Goal: Task Accomplishment & Management: Complete application form

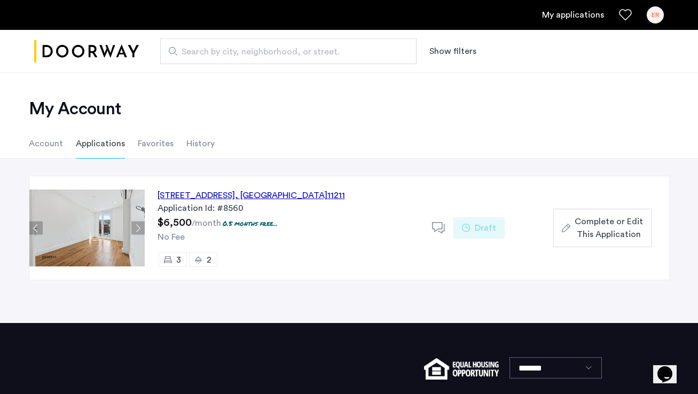
click at [132, 224] on button "Next apartment" at bounding box center [137, 228] width 13 height 13
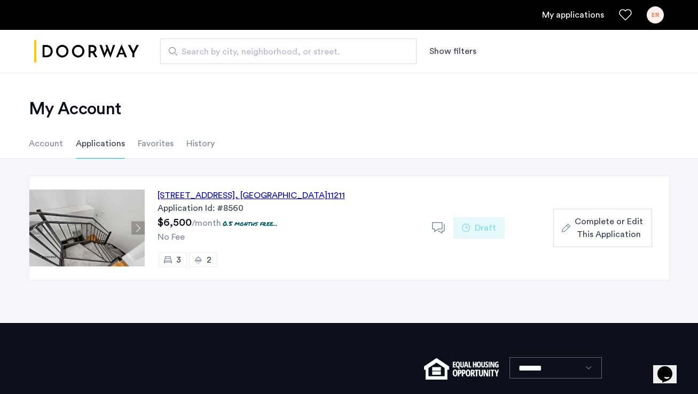
click at [132, 224] on button "Next apartment" at bounding box center [137, 228] width 13 height 13
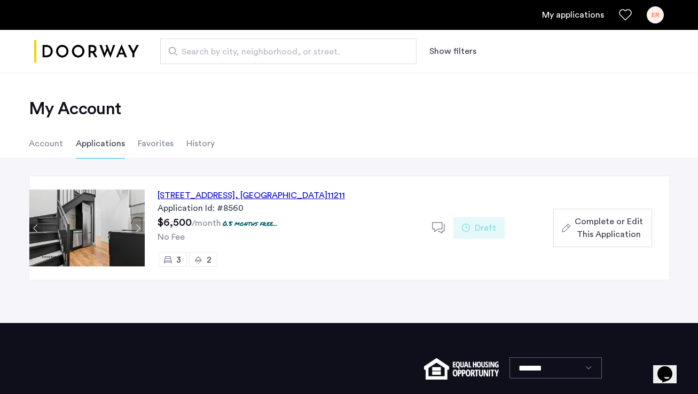
click at [132, 224] on button "Next apartment" at bounding box center [137, 228] width 13 height 13
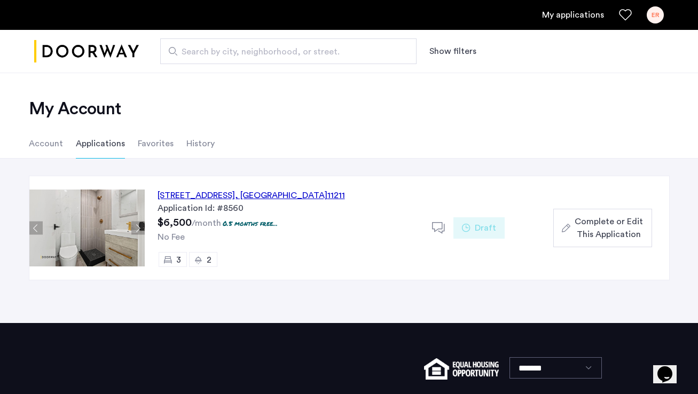
click at [133, 224] on button "Next apartment" at bounding box center [137, 228] width 13 height 13
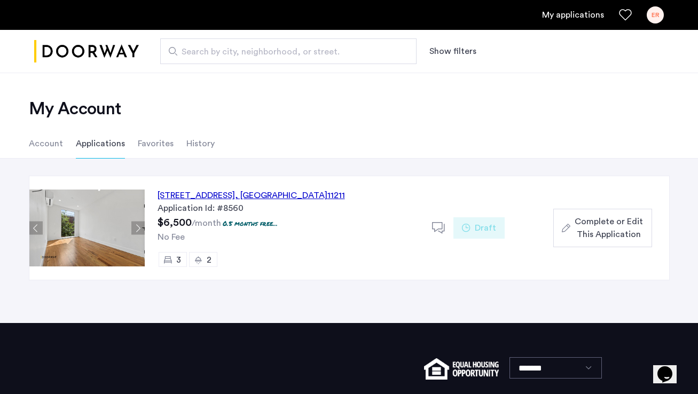
click at [591, 228] on span "Complete or Edit This Application" at bounding box center [609, 228] width 68 height 26
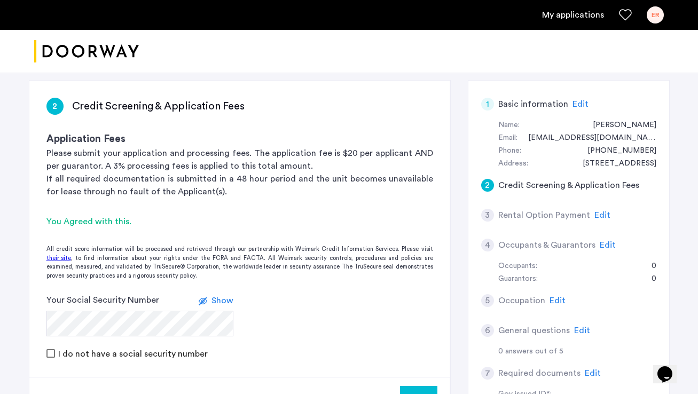
scroll to position [199, 0]
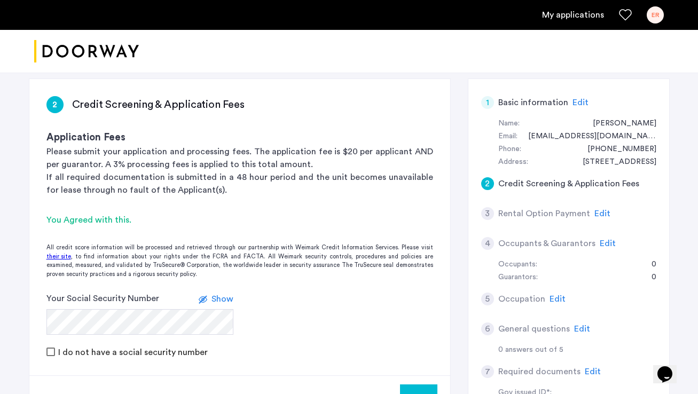
click at [574, 325] on span "Edit" at bounding box center [582, 329] width 16 height 9
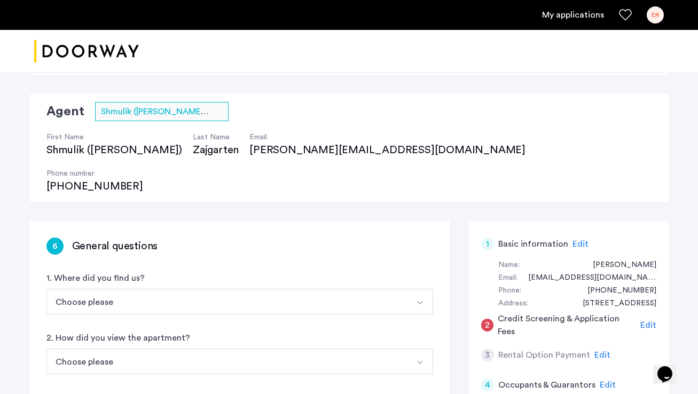
scroll to position [58, 0]
click at [234, 288] on button "Choose please" at bounding box center [227, 301] width 362 height 26
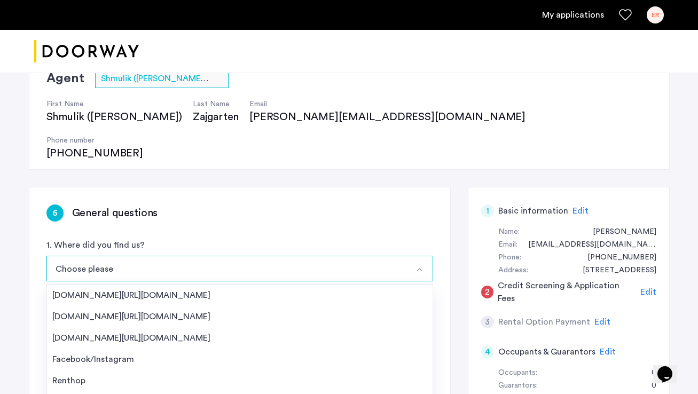
scroll to position [93, 0]
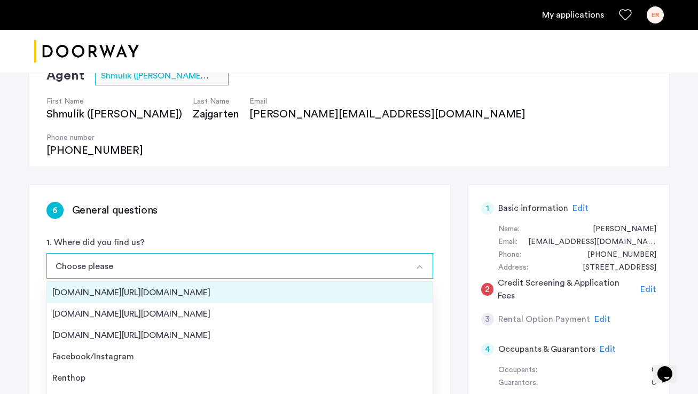
click at [172, 286] on div "[DOMAIN_NAME][URL][DOMAIN_NAME]" at bounding box center [239, 292] width 375 height 13
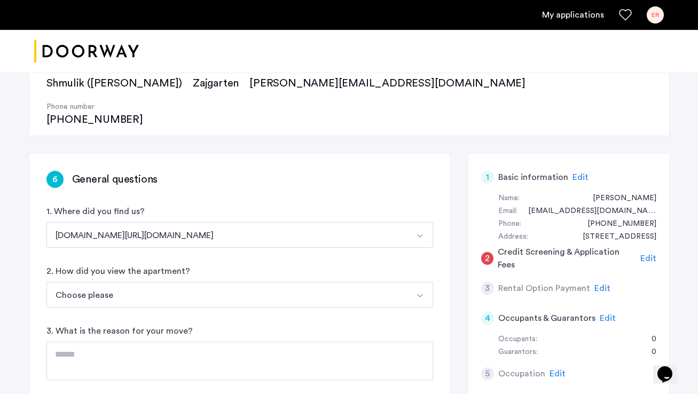
scroll to position [127, 0]
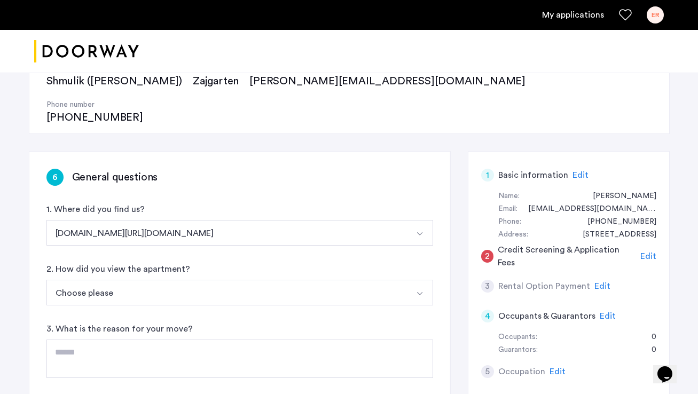
click at [172, 280] on button "Choose please" at bounding box center [227, 293] width 362 height 26
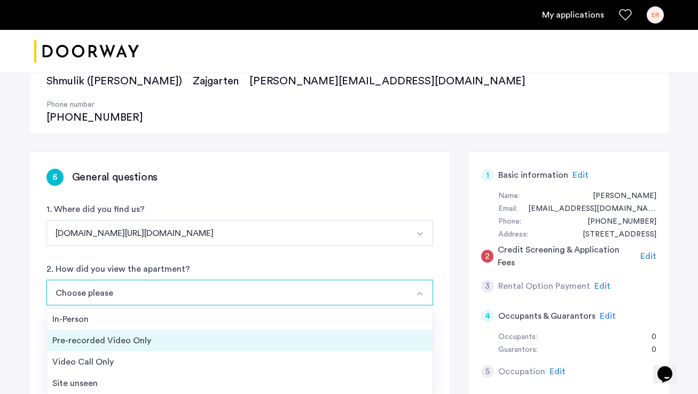
click at [153, 334] on div "Pre-recorded Video Only" at bounding box center [239, 340] width 375 height 13
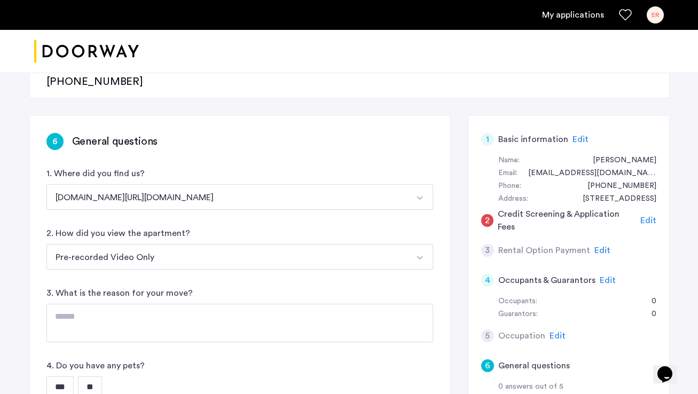
scroll to position [165, 0]
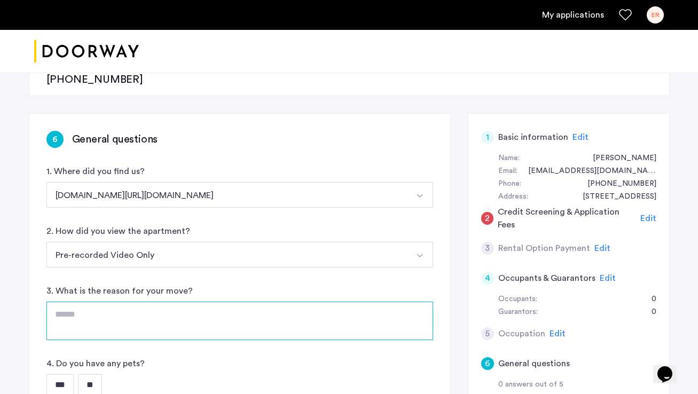
click at [155, 302] on textarea at bounding box center [239, 321] width 387 height 38
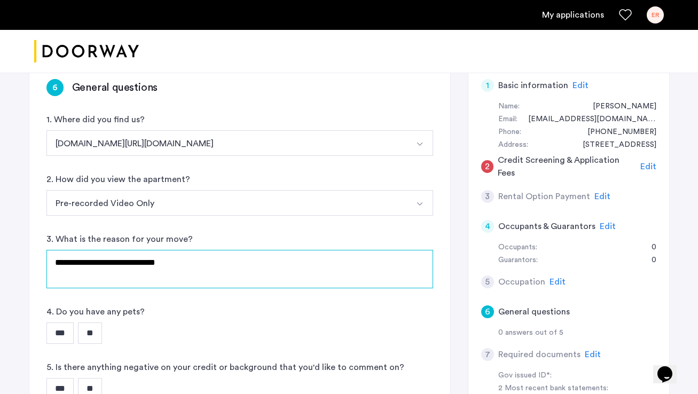
scroll to position [232, 0]
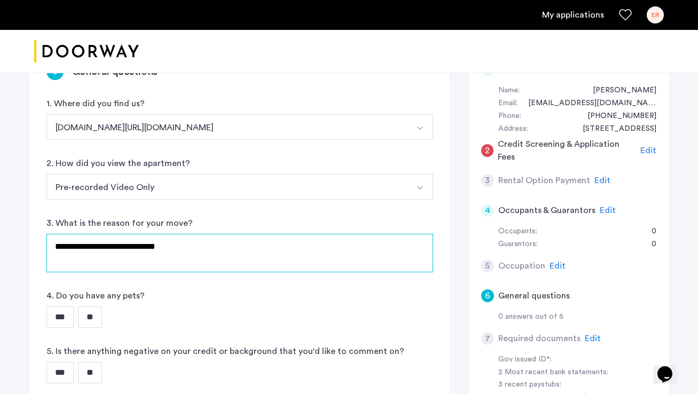
type textarea "**********"
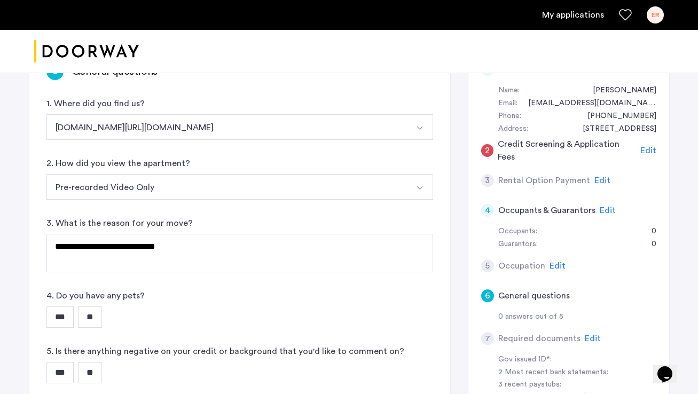
click at [89, 307] on input "**" at bounding box center [90, 317] width 24 height 21
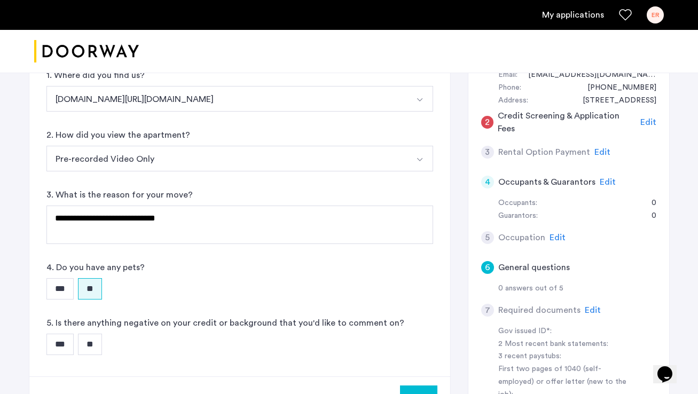
scroll to position [264, 0]
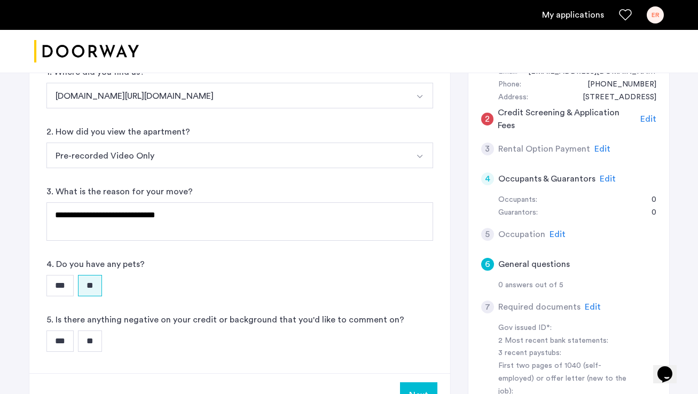
click at [102, 331] on input "**" at bounding box center [90, 341] width 24 height 21
click at [425, 383] on button "Next" at bounding box center [418, 396] width 37 height 26
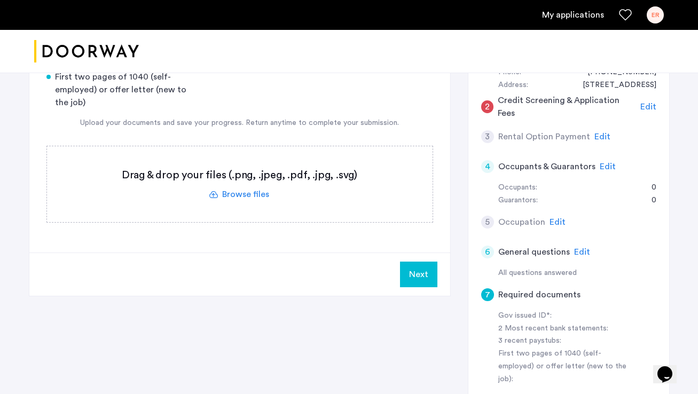
scroll to position [278, 0]
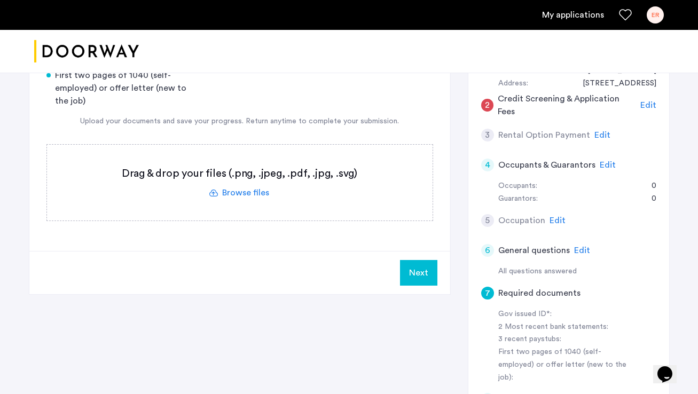
click at [554, 216] on span "Edit" at bounding box center [558, 220] width 16 height 9
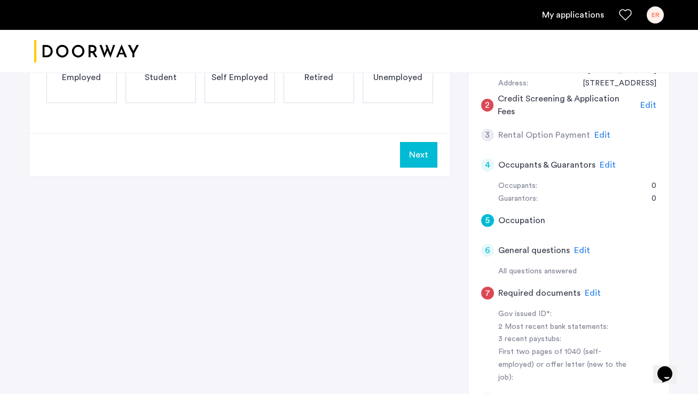
click at [605, 161] on span "Edit" at bounding box center [608, 165] width 16 height 9
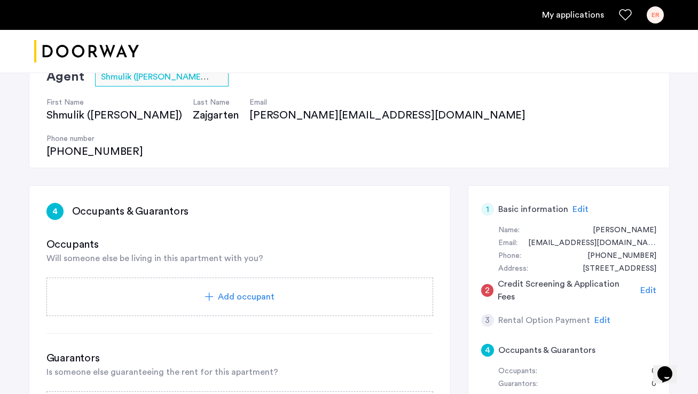
scroll to position [109, 0]
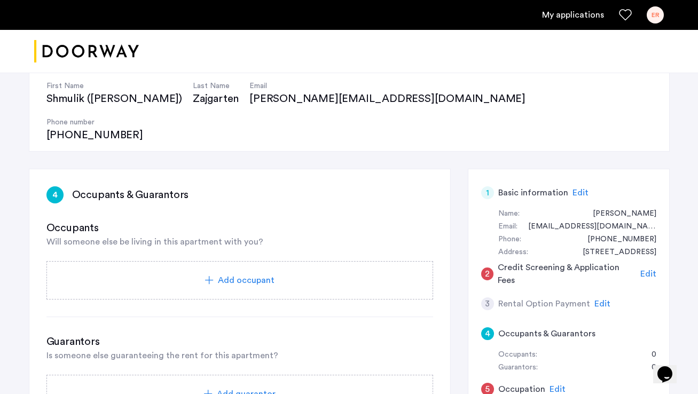
click at [266, 261] on div "Add occupant" at bounding box center [239, 280] width 387 height 38
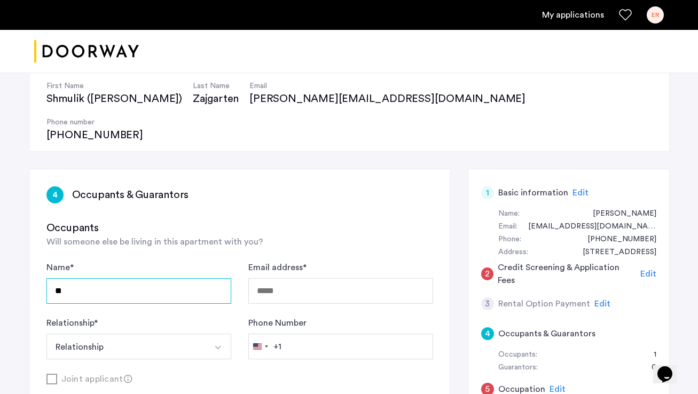
type input "*"
click at [120, 278] on input "**********" at bounding box center [138, 291] width 185 height 26
type input "**********"
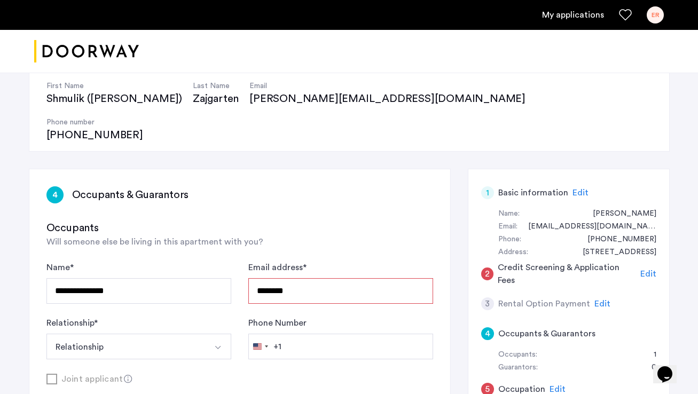
click at [110, 0] on div "My applications ER" at bounding box center [349, 15] width 698 height 30
click at [302, 278] on input "********" at bounding box center [340, 291] width 185 height 26
paste input "**********"
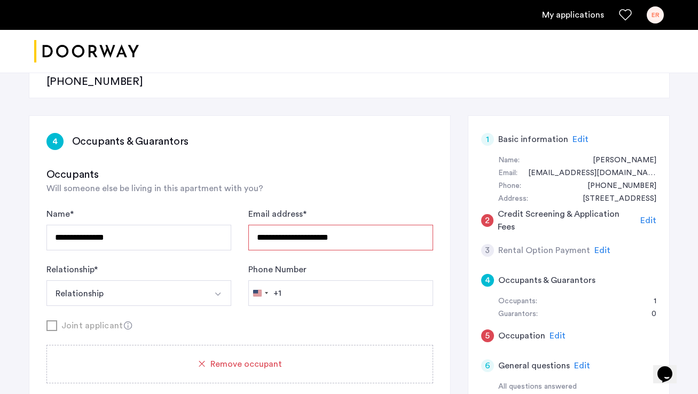
scroll to position [191, 0]
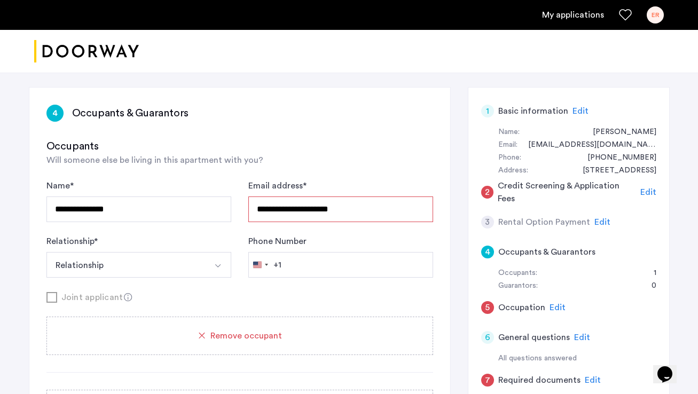
type input "**********"
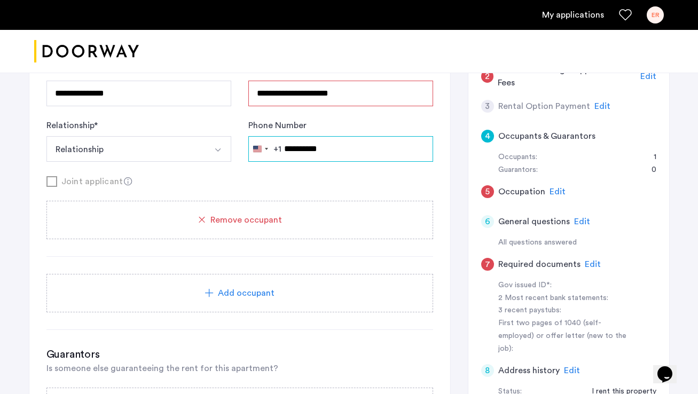
scroll to position [311, 0]
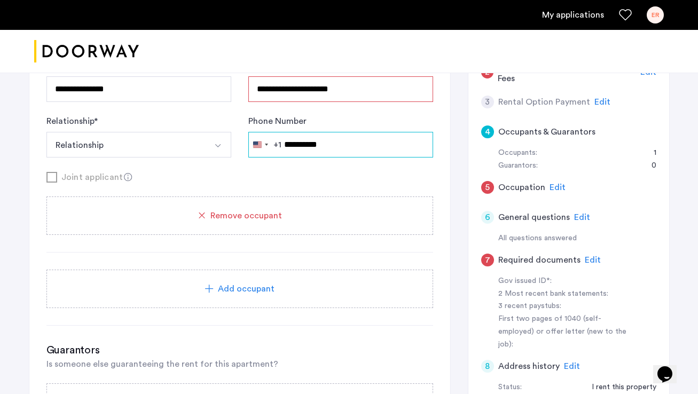
type input "**********"
click at [292, 283] on div "Add occupant" at bounding box center [239, 289] width 361 height 13
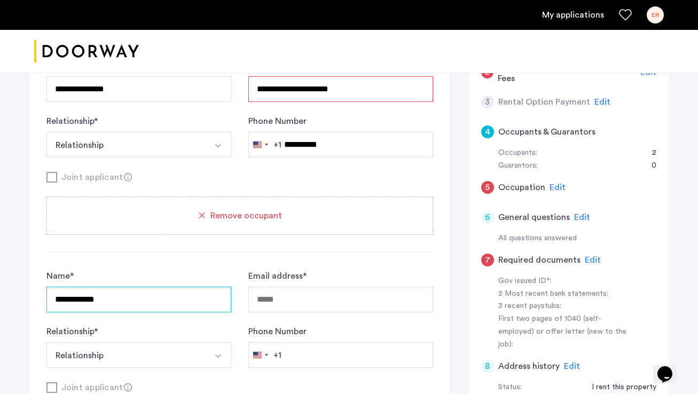
type input "**********"
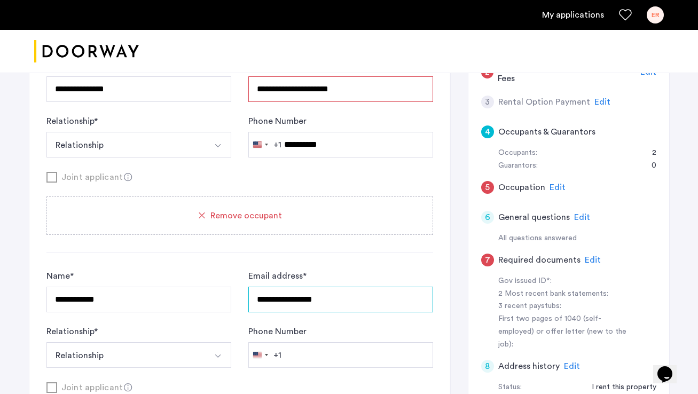
type input "**********"
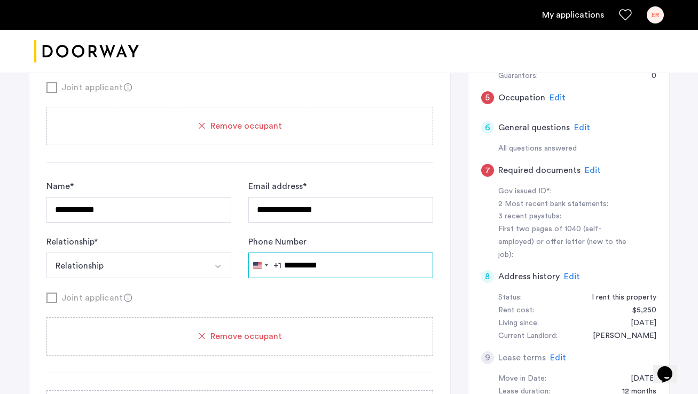
scroll to position [483, 0]
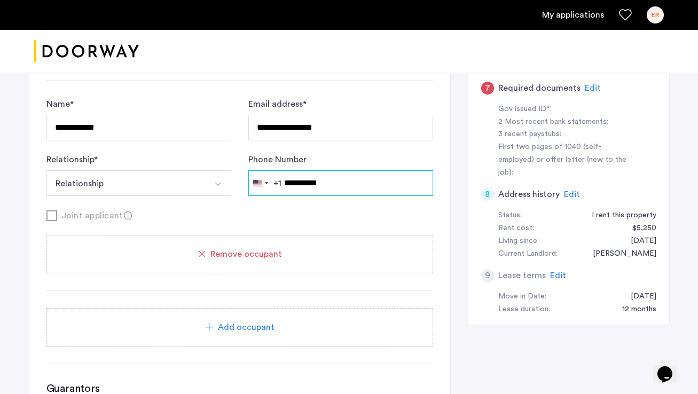
type input "**********"
click at [81, 209] on div "Joint applicant" at bounding box center [239, 215] width 387 height 13
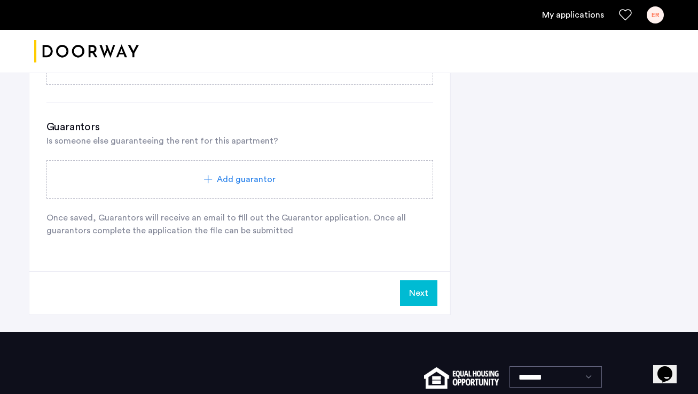
scroll to position [775, 0]
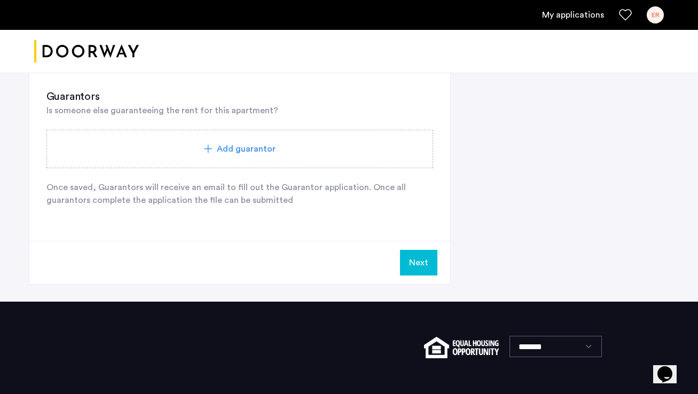
click at [430, 250] on button "Next" at bounding box center [418, 263] width 37 height 26
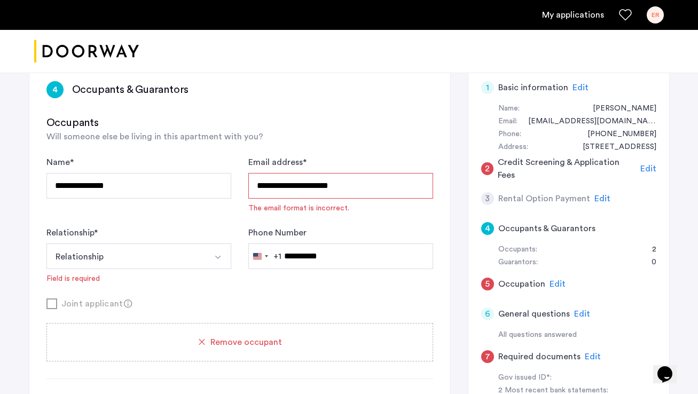
scroll to position [251, 0]
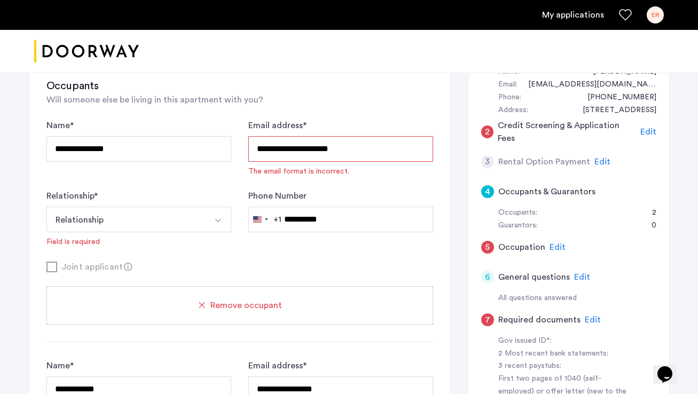
click at [553, 243] on span "Edit" at bounding box center [558, 247] width 16 height 9
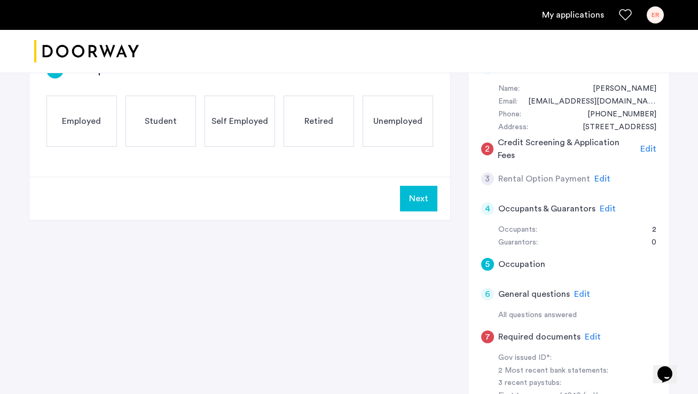
scroll to position [233, 0]
click at [607, 205] on span "Edit" at bounding box center [608, 209] width 16 height 9
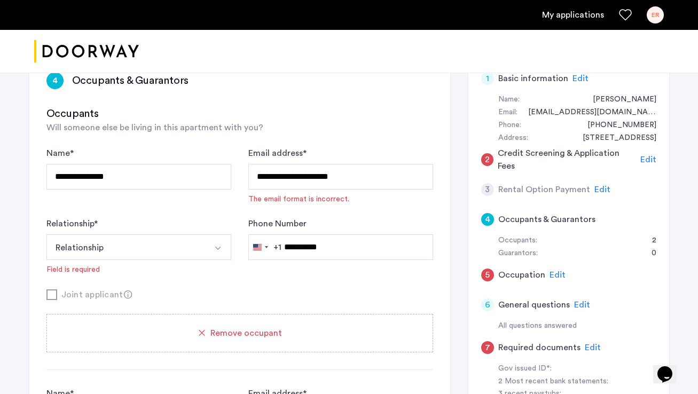
scroll to position [222, 0]
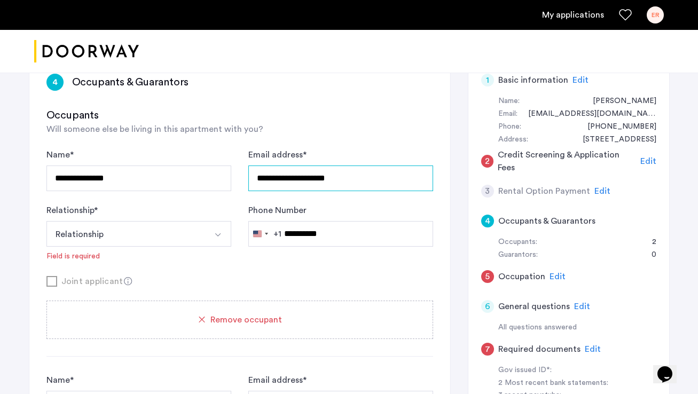
type input "**********"
click at [334, 275] on div "Joint applicant" at bounding box center [239, 281] width 387 height 13
click at [160, 221] on button "Relationship" at bounding box center [126, 234] width 160 height 26
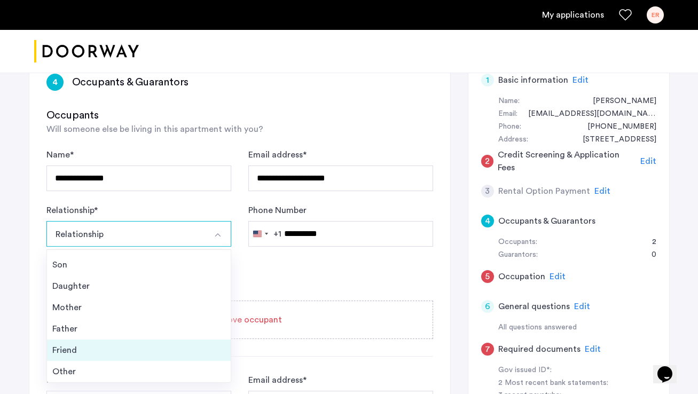
scroll to position [38, 0]
click at [122, 344] on div "Friend" at bounding box center [138, 350] width 173 height 13
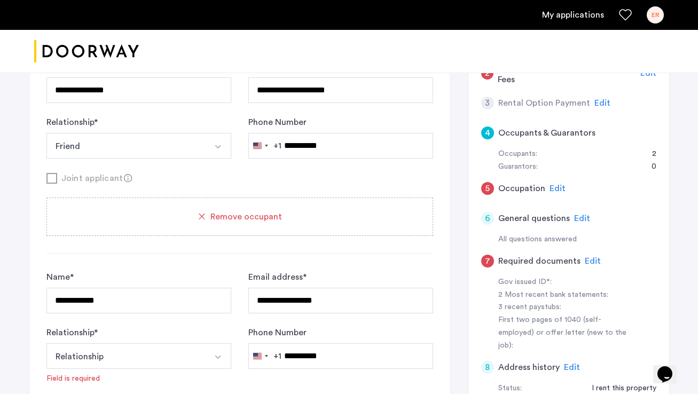
scroll to position [312, 0]
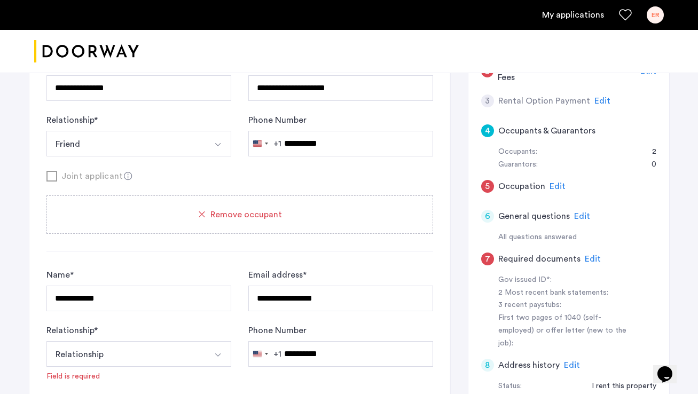
click at [129, 324] on div "Relationship * Relationship Husband Wife Son Daughter Mother Father Friend Othe…" at bounding box center [138, 353] width 185 height 58
click at [129, 341] on button "Relationship" at bounding box center [126, 354] width 160 height 26
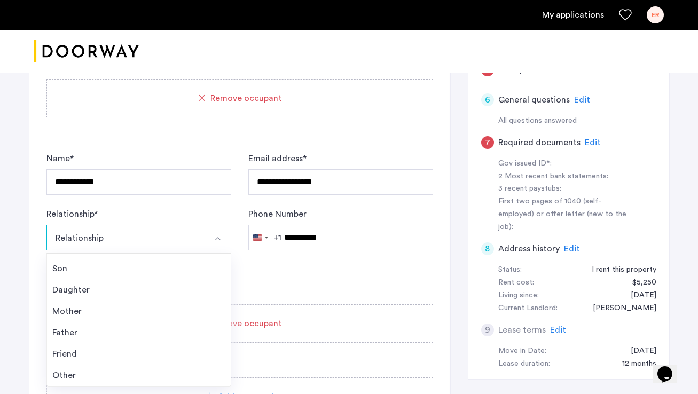
scroll to position [449, 0]
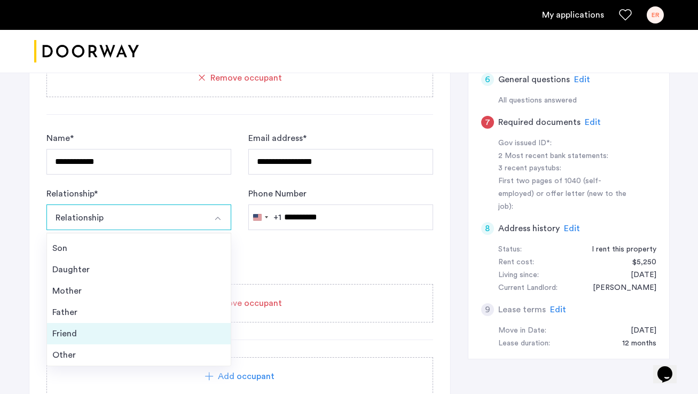
click at [94, 323] on li "Friend" at bounding box center [139, 333] width 184 height 21
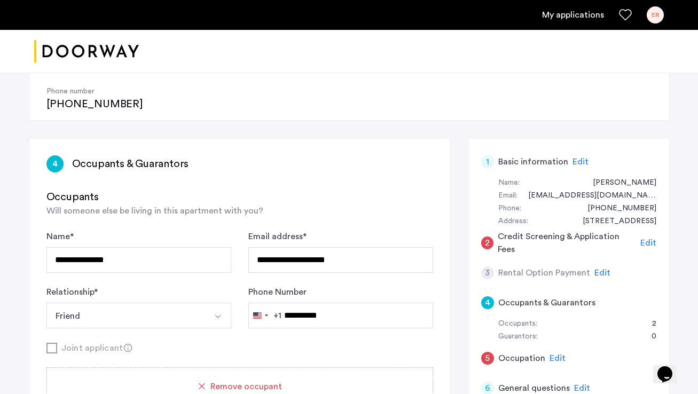
scroll to position [141, 0]
click at [599, 268] on span "Edit" at bounding box center [603, 272] width 16 height 9
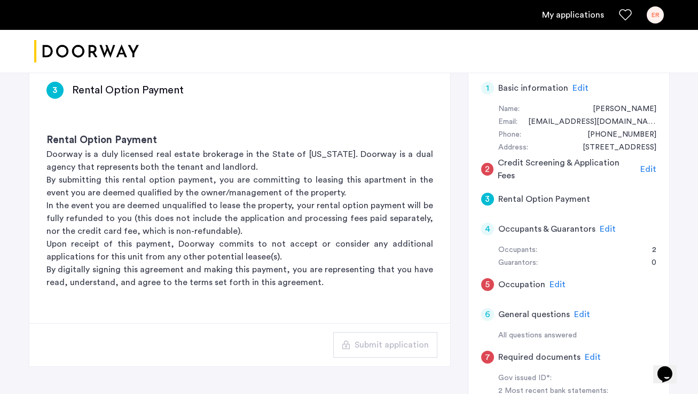
scroll to position [214, 0]
click at [557, 280] on span "Edit" at bounding box center [558, 284] width 16 height 9
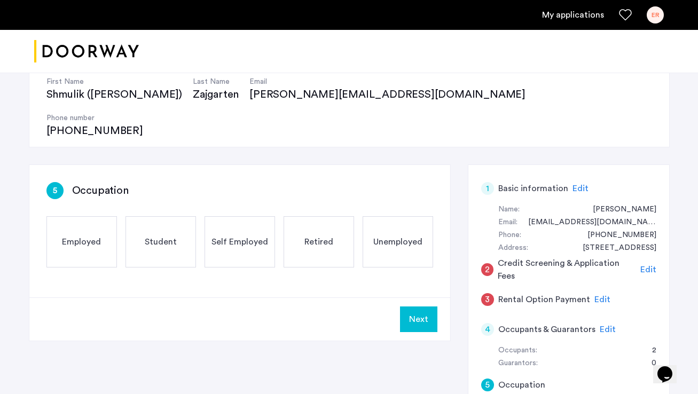
scroll to position [113, 0]
click at [86, 217] on div "Employed" at bounding box center [81, 242] width 71 height 51
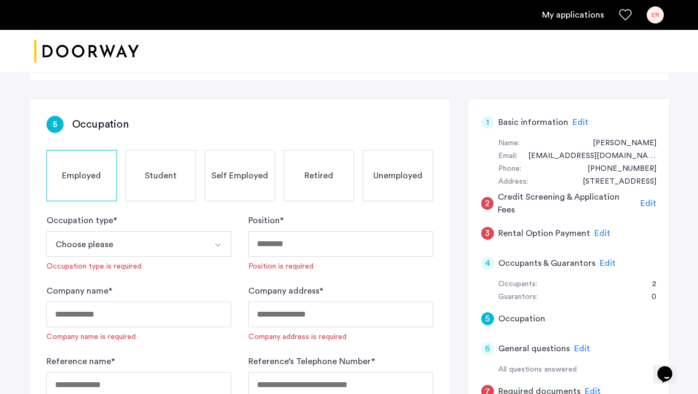
scroll to position [184, 0]
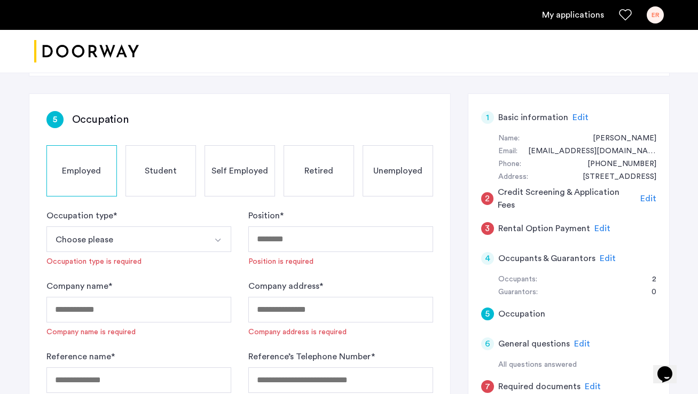
click at [100, 227] on button "Choose please" at bounding box center [126, 240] width 160 height 26
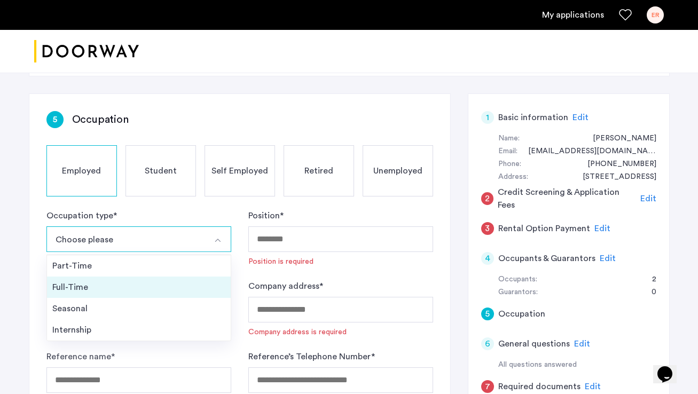
click at [87, 281] on div "Full-Time" at bounding box center [138, 287] width 173 height 13
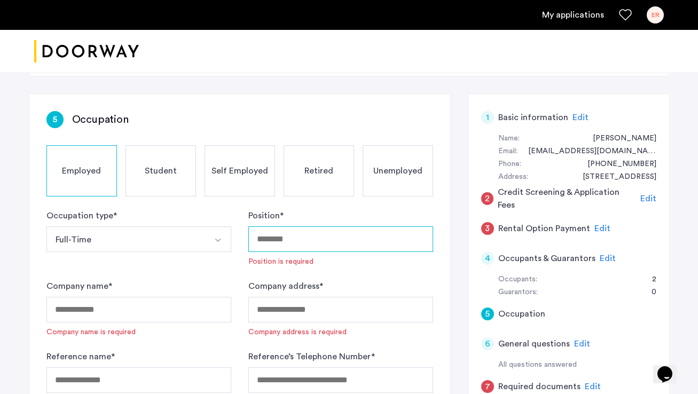
click at [283, 227] on input "Position *" at bounding box center [340, 240] width 185 height 26
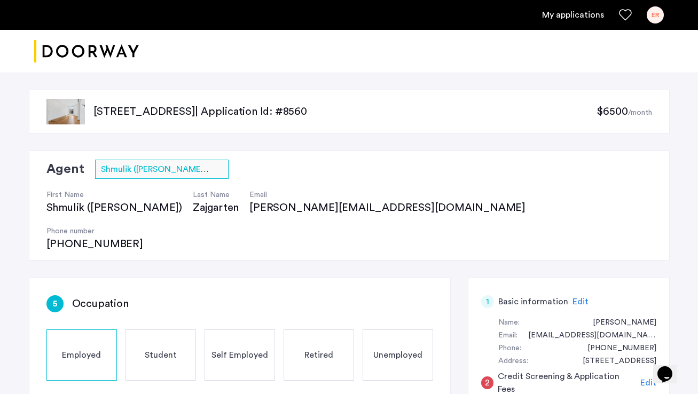
scroll to position [0, 0]
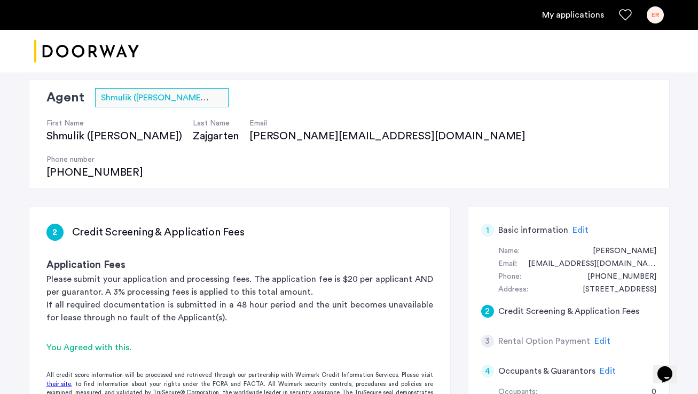
scroll to position [67, 0]
